Goal: Task Accomplishment & Management: Complete application form

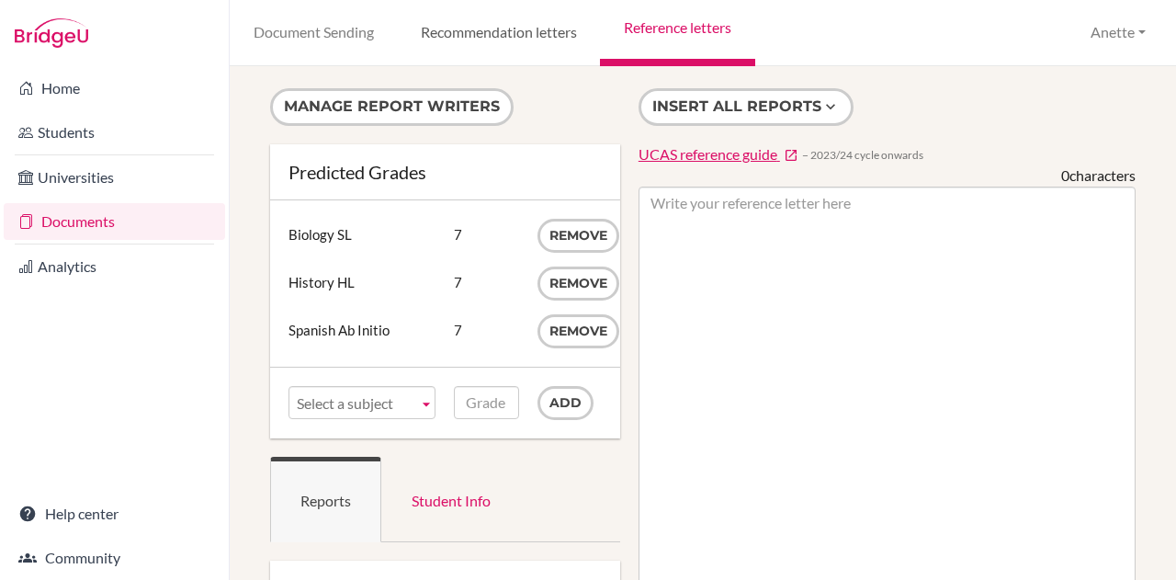
click at [467, 38] on link "Recommendation letters" at bounding box center [498, 33] width 203 height 66
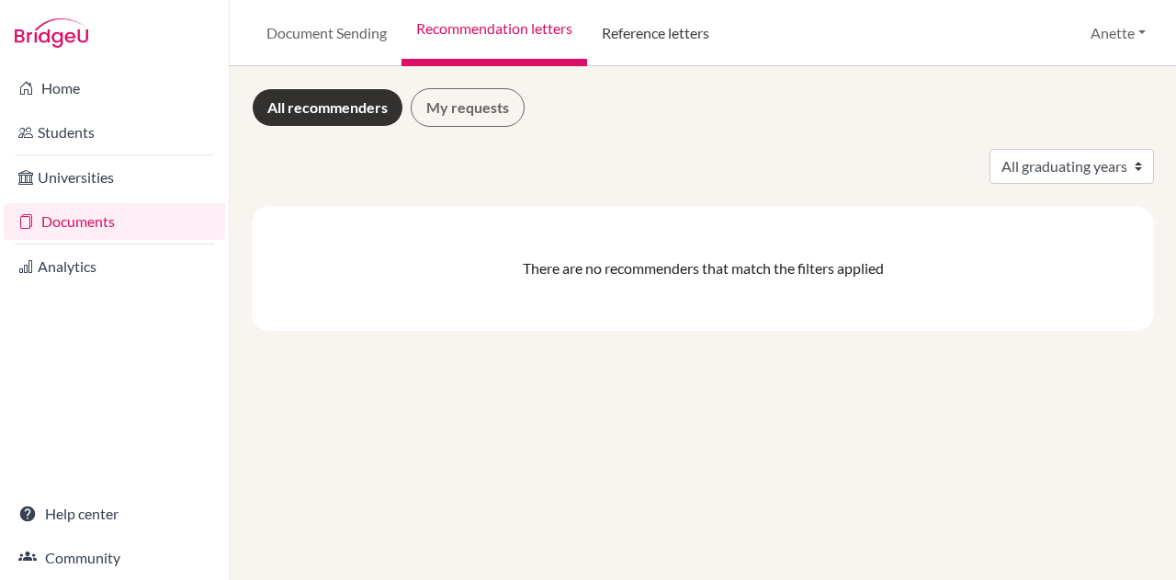
click at [685, 34] on link "Reference letters" at bounding box center [655, 33] width 137 height 66
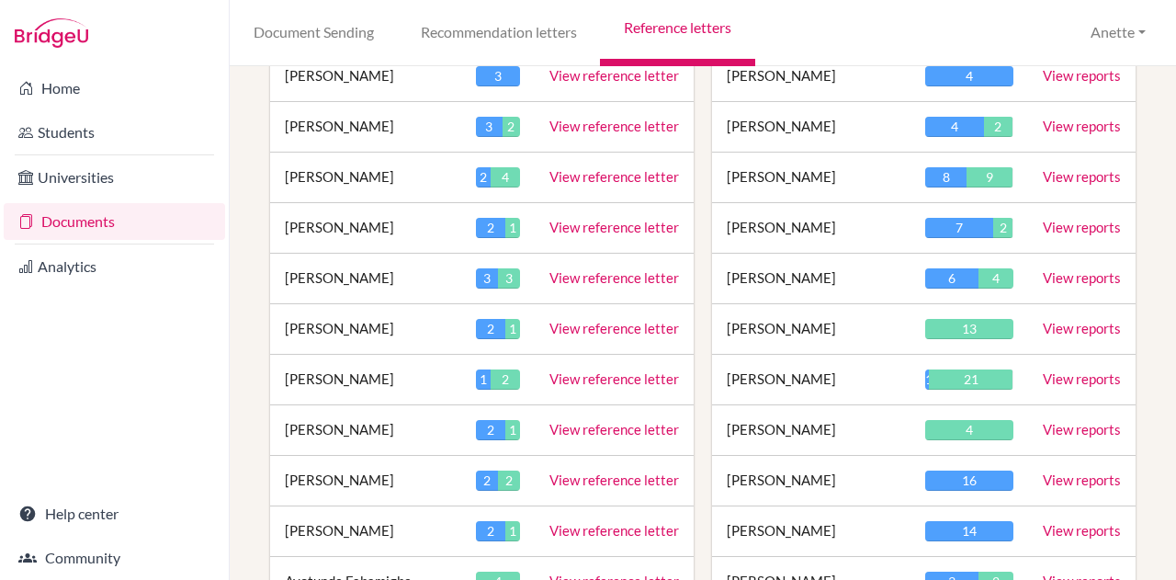
scroll to position [142, 0]
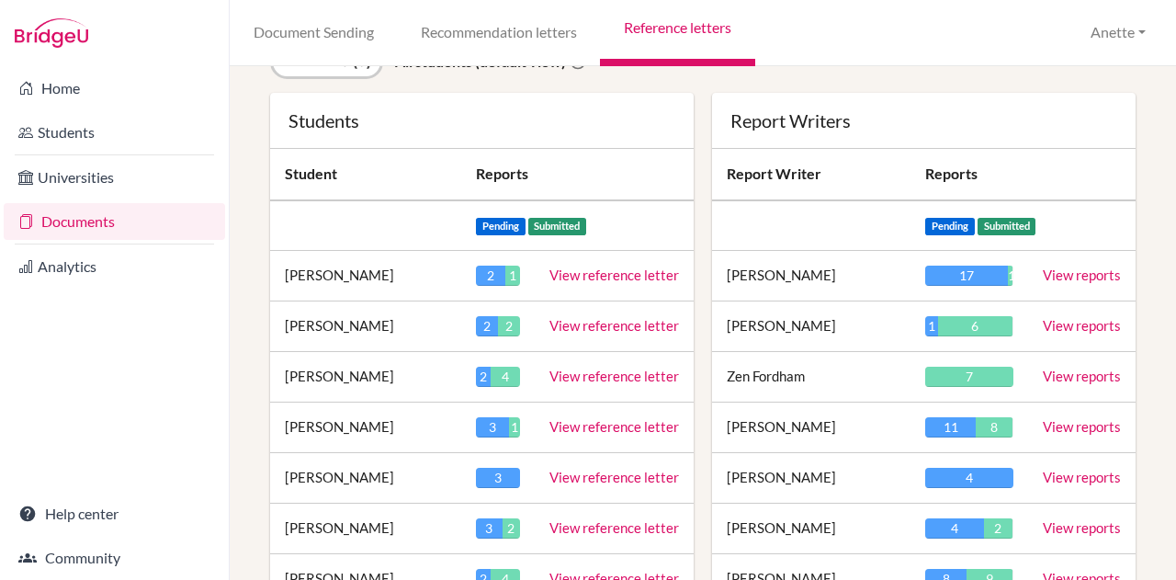
click at [599, 519] on link "View reference letter" at bounding box center [615, 527] width 130 height 17
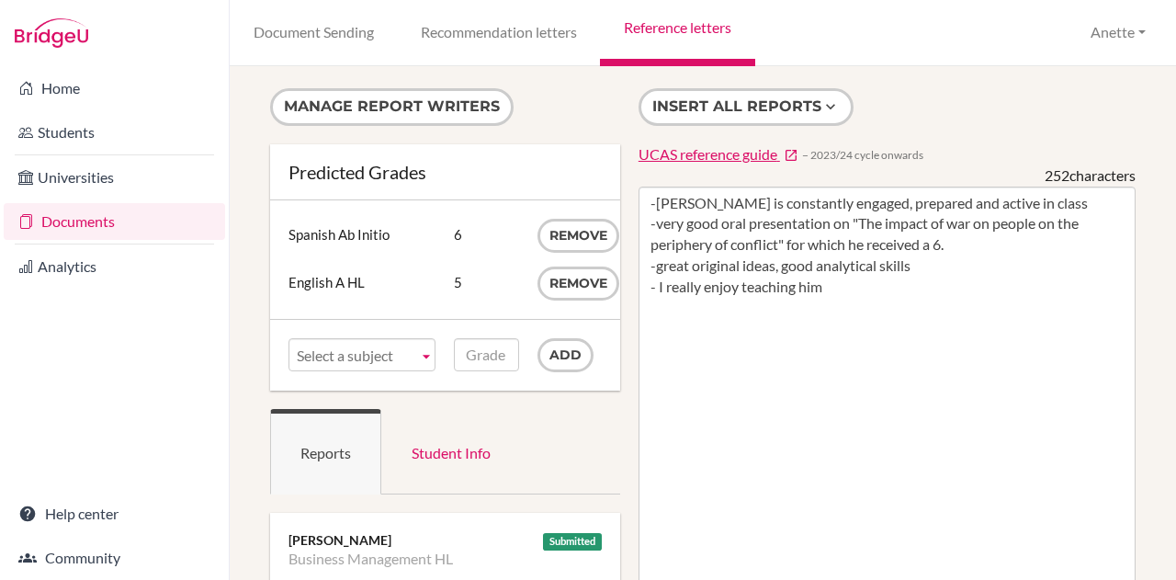
scroll to position [1, 0]
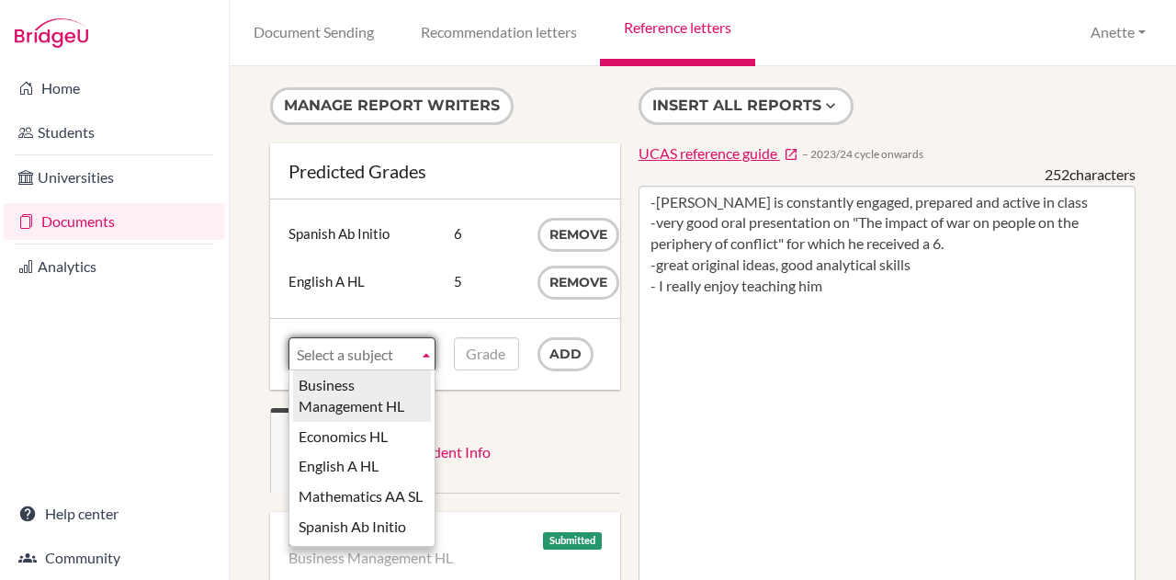
click at [391, 354] on span "Select a subject" at bounding box center [354, 354] width 114 height 33
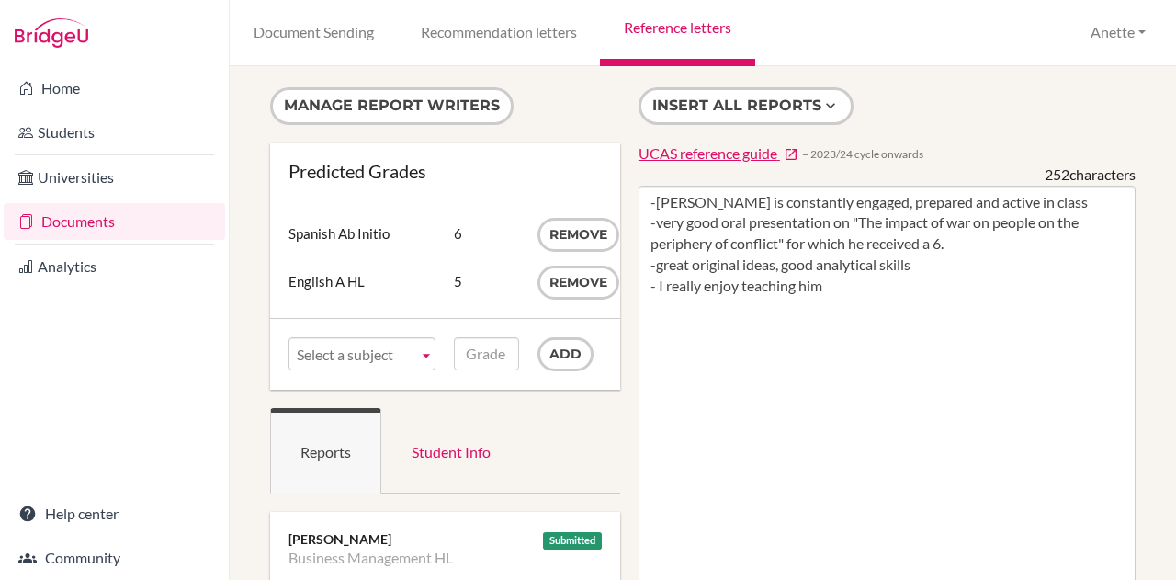
click at [526, 409] on ul "Reports Student Info" at bounding box center [445, 450] width 350 height 85
click at [454, 99] on button "Manage report writers" at bounding box center [392, 106] width 244 height 38
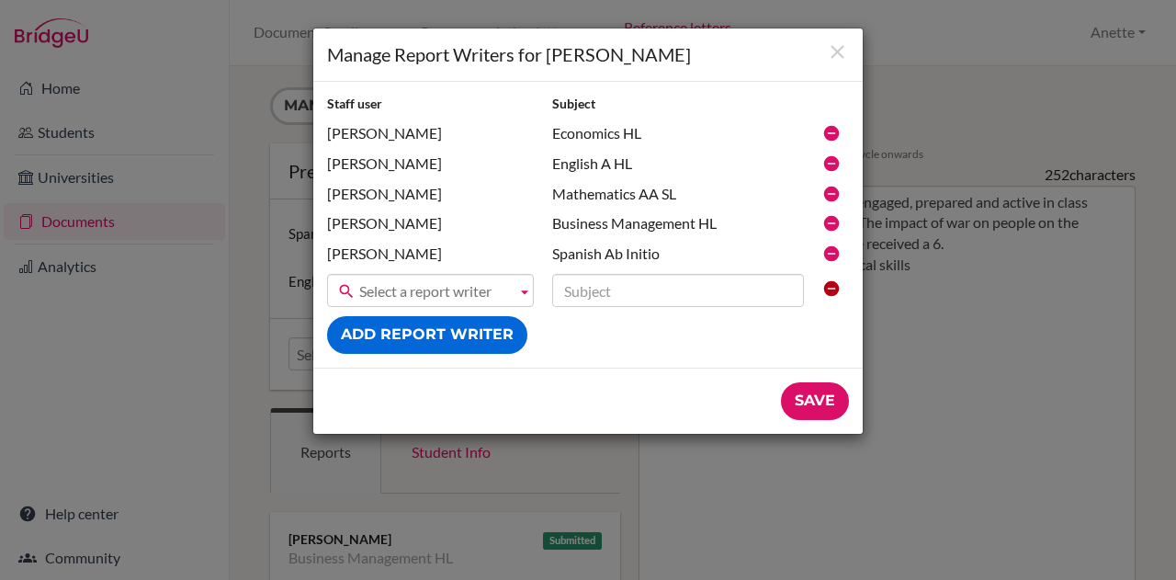
click at [428, 288] on span "Select a report writer" at bounding box center [434, 291] width 150 height 33
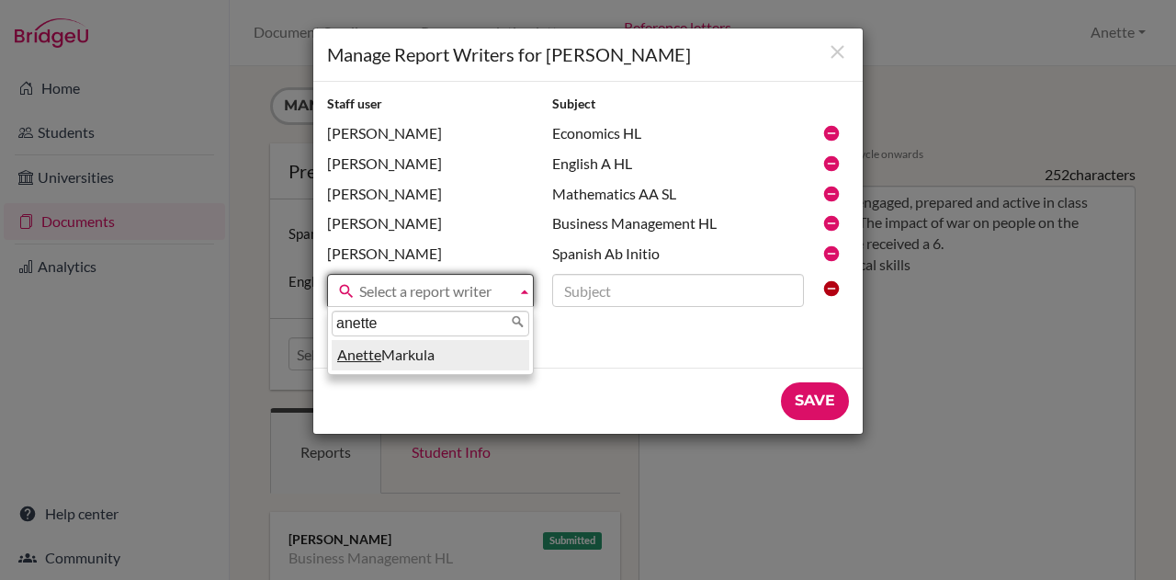
type input "anette"
click at [421, 352] on li "Anette Markula" at bounding box center [431, 355] width 198 height 30
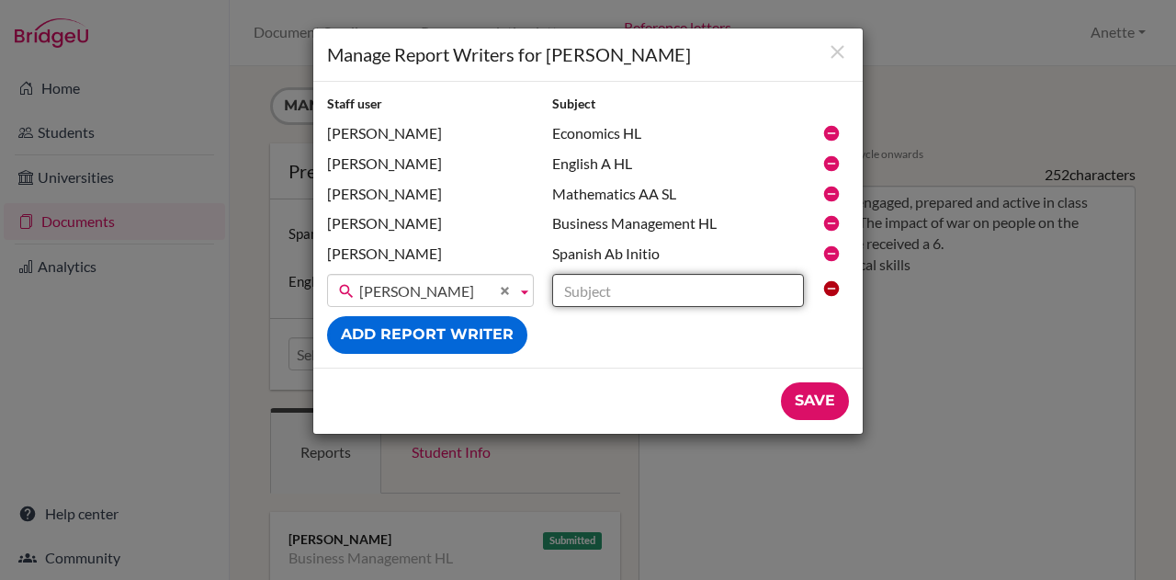
click at [640, 289] on input "text" at bounding box center [678, 290] width 252 height 33
type input "Environmental Systems and Societies SL"
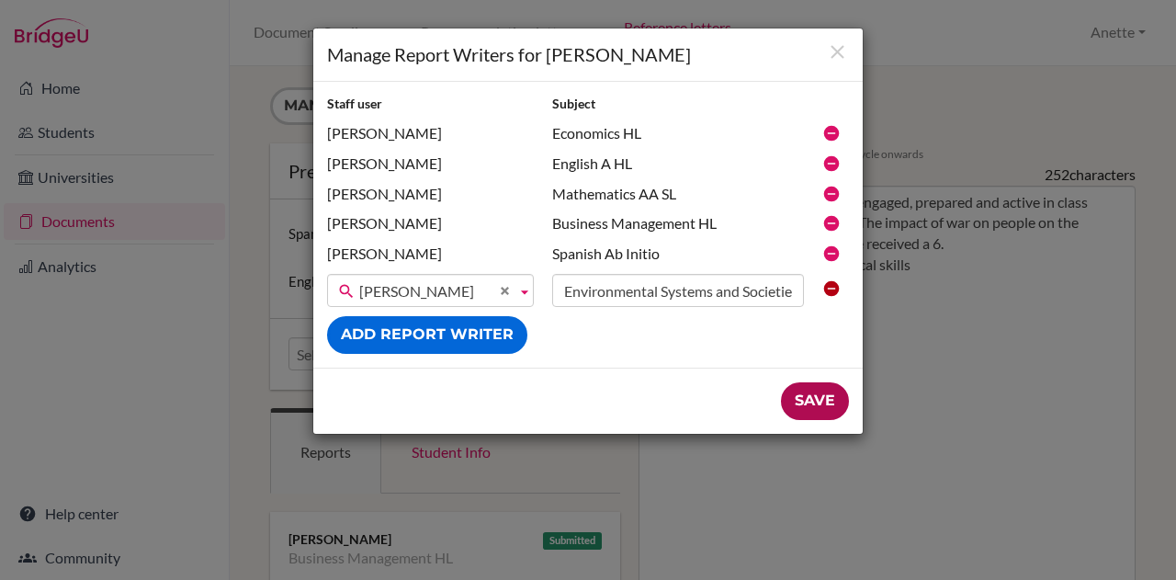
click at [807, 394] on input "Save" at bounding box center [815, 401] width 68 height 38
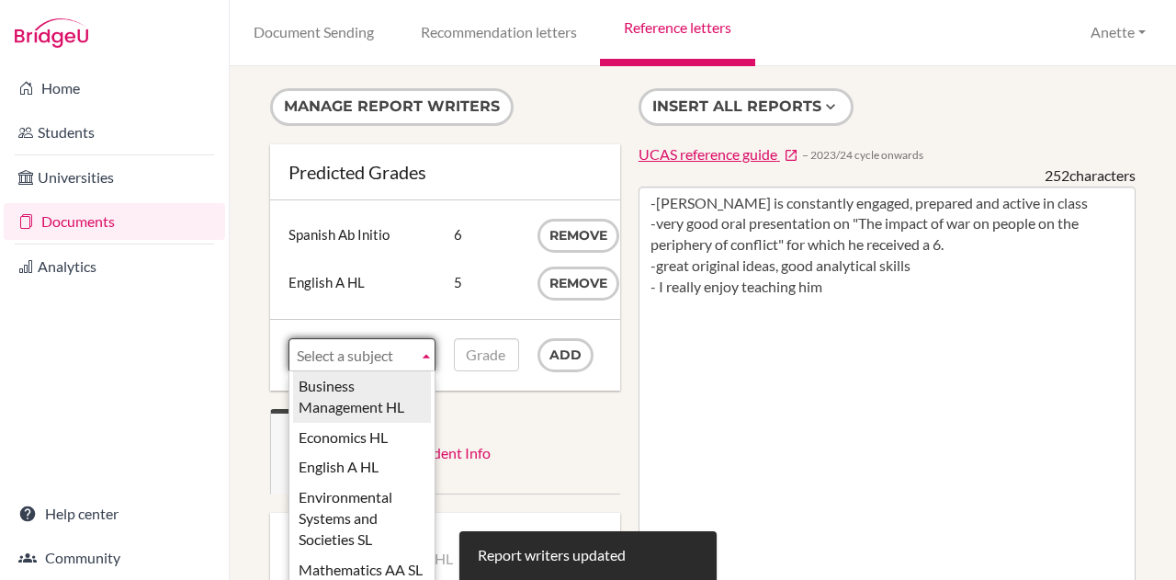
click at [413, 356] on link "Select a subject" at bounding box center [362, 354] width 147 height 33
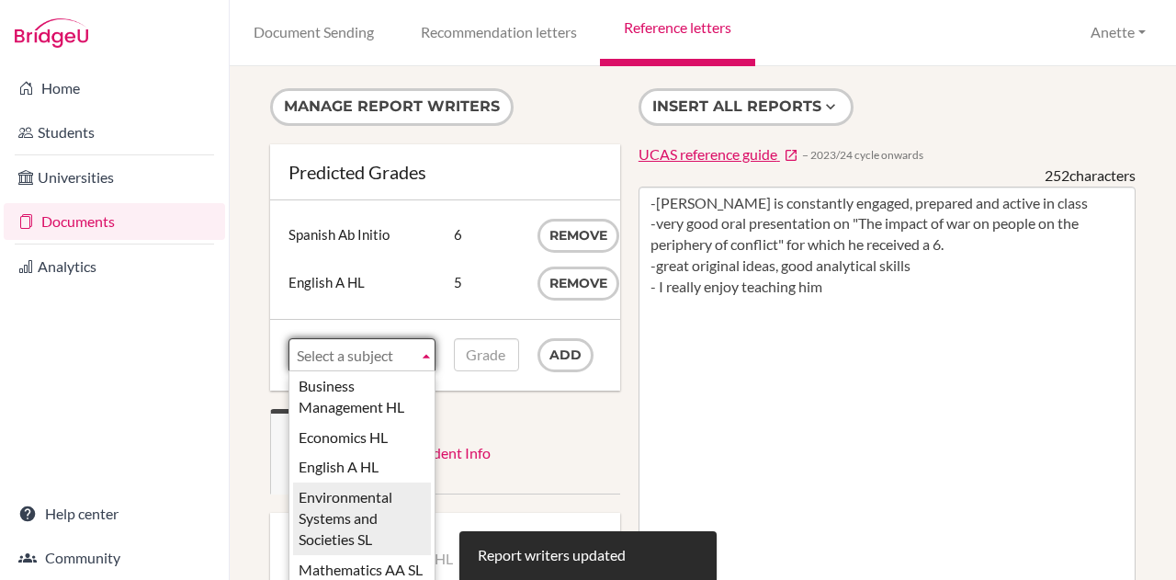
scroll to position [44, 0]
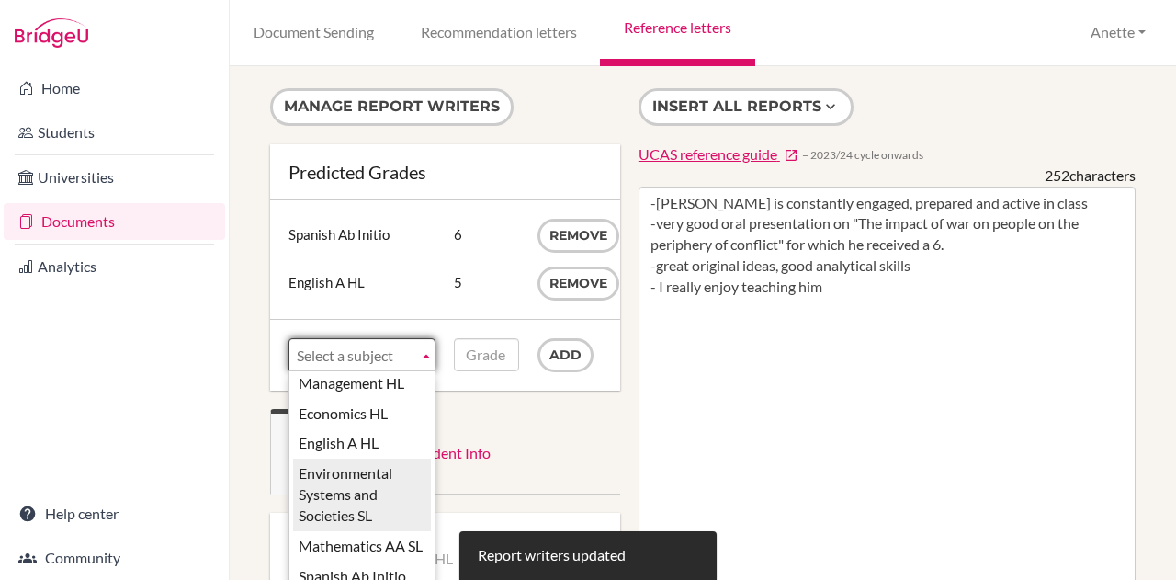
click at [362, 499] on li "Environmental Systems and Societies SL" at bounding box center [362, 495] width 138 height 73
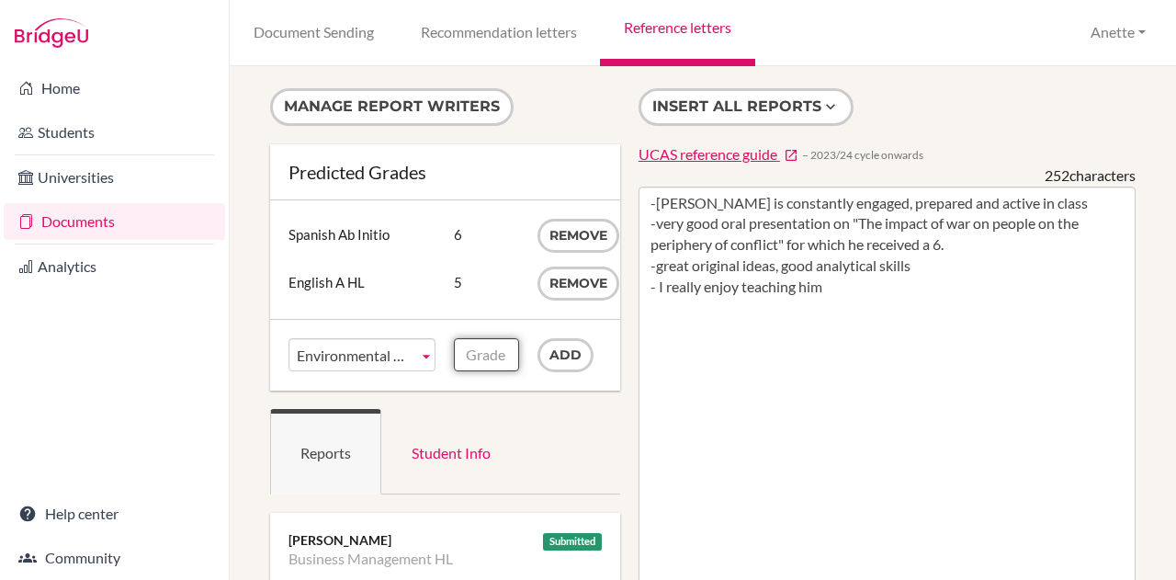
click at [505, 362] on input "Grade" at bounding box center [486, 354] width 64 height 33
type input "6"
click at [548, 357] on input "Add" at bounding box center [566, 355] width 56 height 34
